Goal: Use online tool/utility: Utilize a website feature to perform a specific function

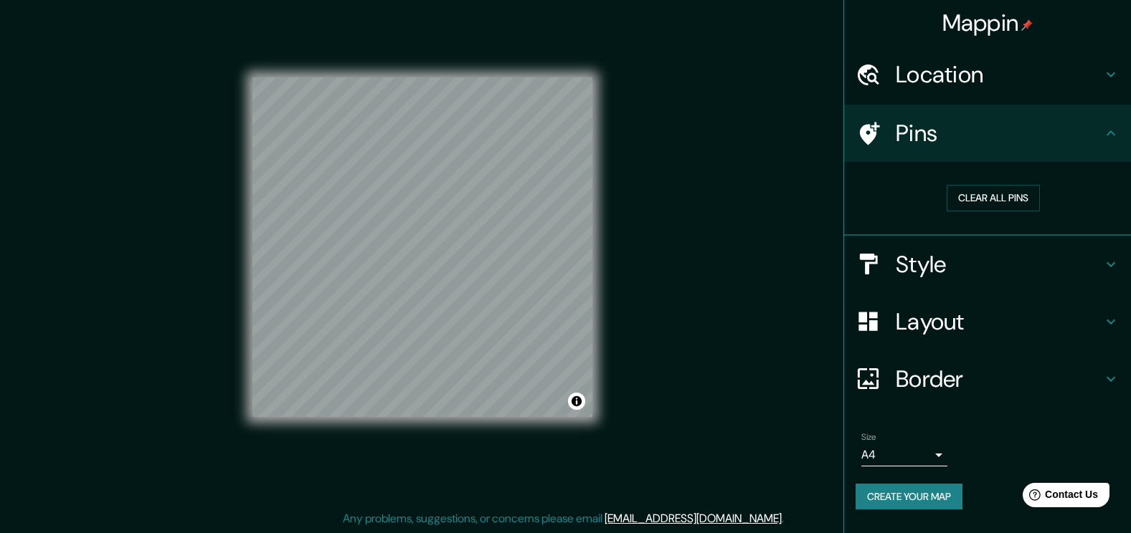
click at [684, 263] on div "Mappin Location [GEOGRAPHIC_DATA], [GEOGRAPHIC_DATA], [GEOGRAPHIC_DATA] [GEOGRA…" at bounding box center [565, 258] width 1131 height 549
click at [913, 503] on button "Create your map" at bounding box center [908, 497] width 107 height 27
click at [710, 428] on div "Mappin Location [GEOGRAPHIC_DATA], [GEOGRAPHIC_DATA], [GEOGRAPHIC_DATA] [GEOGRA…" at bounding box center [565, 258] width 1131 height 549
click at [64, 148] on div "Mappin Location [GEOGRAPHIC_DATA], [GEOGRAPHIC_DATA], [GEOGRAPHIC_DATA] [GEOGRA…" at bounding box center [565, 258] width 1131 height 549
click at [34, 209] on div "Mappin Location [GEOGRAPHIC_DATA], [GEOGRAPHIC_DATA], [GEOGRAPHIC_DATA] [GEOGRA…" at bounding box center [565, 258] width 1131 height 549
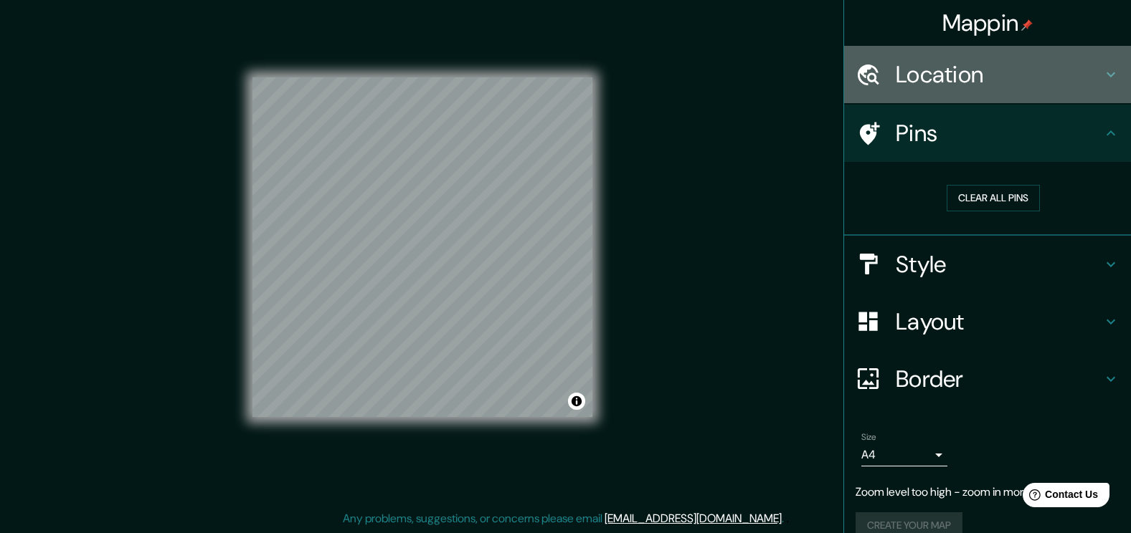
click at [936, 79] on h4 "Location" at bounding box center [998, 74] width 206 height 29
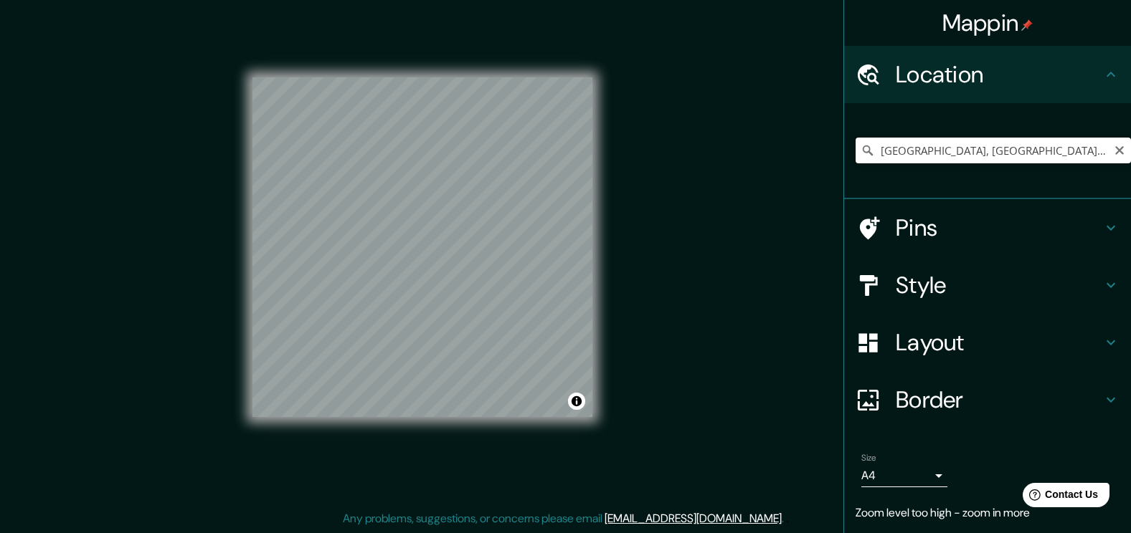
click at [1060, 148] on input "[GEOGRAPHIC_DATA], [GEOGRAPHIC_DATA], [GEOGRAPHIC_DATA]" at bounding box center [992, 151] width 275 height 26
click at [437, 437] on div "© Mapbox © OpenStreetMap Improve this map" at bounding box center [422, 247] width 340 height 480
drag, startPoint x: 437, startPoint y: 437, endPoint x: 512, endPoint y: 433, distance: 74.7
click at [512, 433] on div "© Mapbox © OpenStreetMap Improve this map" at bounding box center [422, 247] width 340 height 480
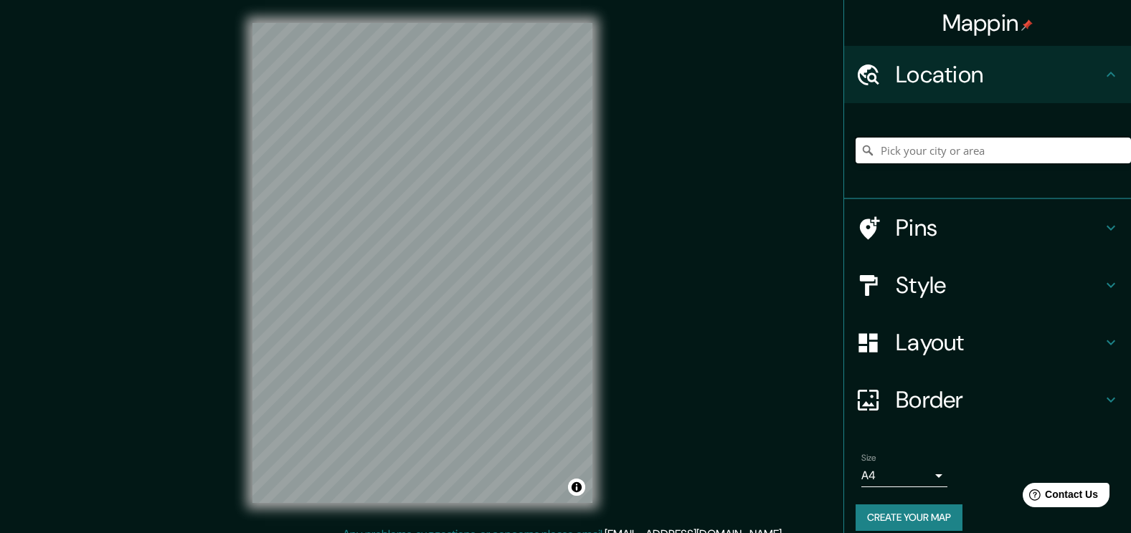
click at [964, 150] on input "Pick your city or area" at bounding box center [992, 151] width 275 height 26
type input "[GEOGRAPHIC_DATA], [GEOGRAPHIC_DATA], [GEOGRAPHIC_DATA]"
